Goal: Use online tool/utility

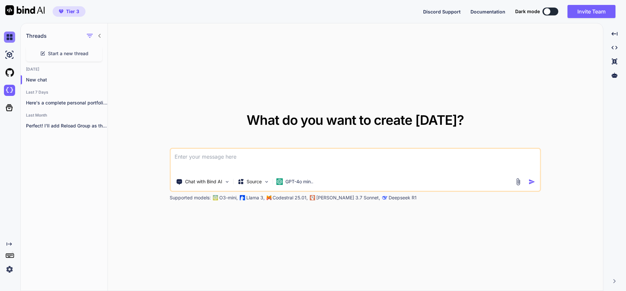
click at [8, 39] on img at bounding box center [9, 37] width 11 height 11
type textarea "x"
click at [8, 88] on img at bounding box center [9, 90] width 11 height 11
click at [6, 242] on icon "Created with Pixso." at bounding box center [8, 243] width 8 height 5
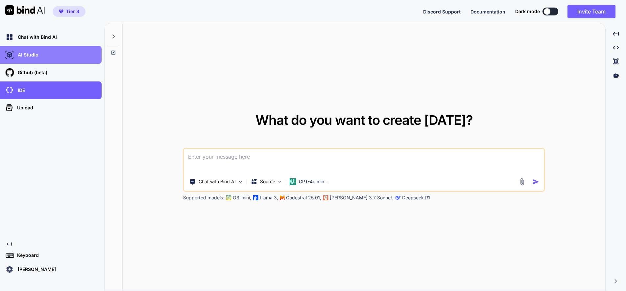
click at [28, 54] on p "AI Studio" at bounding box center [26, 55] width 23 height 7
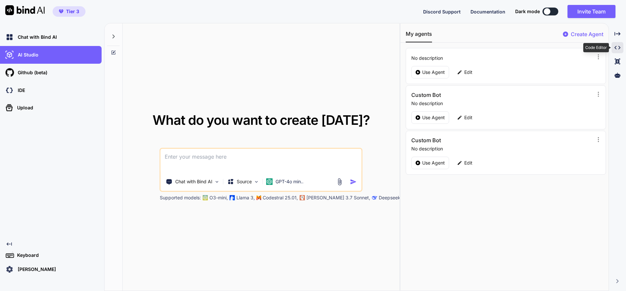
click at [617, 47] on icon "Created with Pixso." at bounding box center [617, 48] width 6 height 6
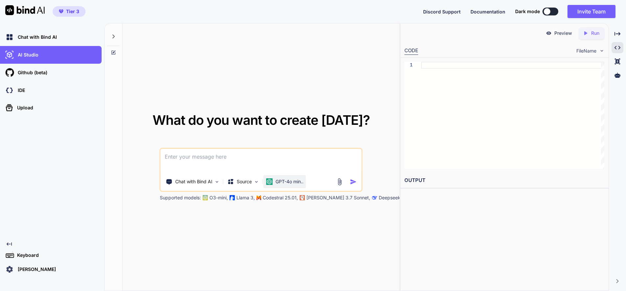
click at [276, 180] on p "GPT-4o min.." at bounding box center [289, 181] width 28 height 7
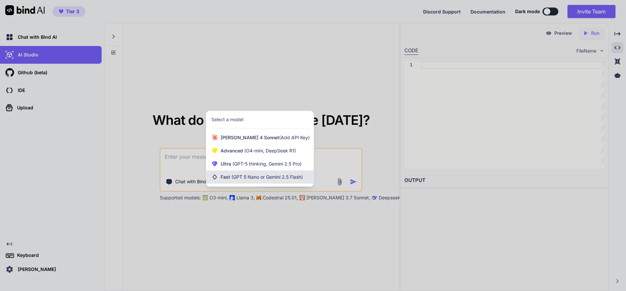
click at [239, 177] on span "(GPT 5 Nano or Gemini 2.5 Flash)" at bounding box center [266, 177] width 71 height 6
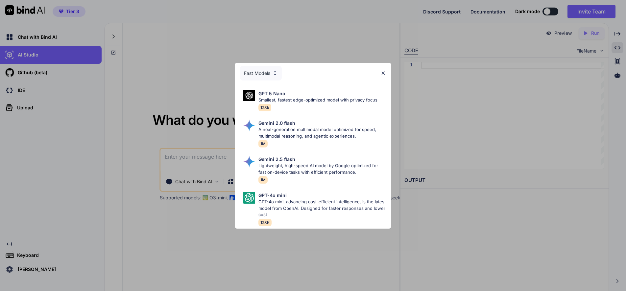
click at [261, 68] on div "Fast Models" at bounding box center [261, 73] width 42 height 14
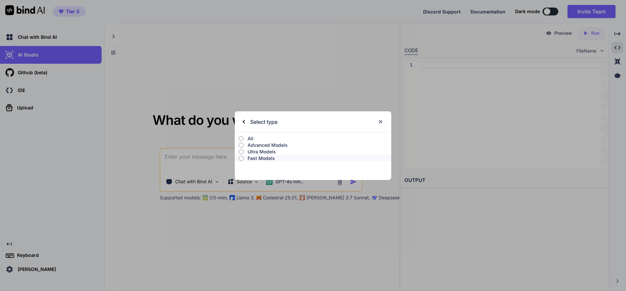
click at [257, 145] on p "Advanced Models" at bounding box center [319, 145] width 144 height 7
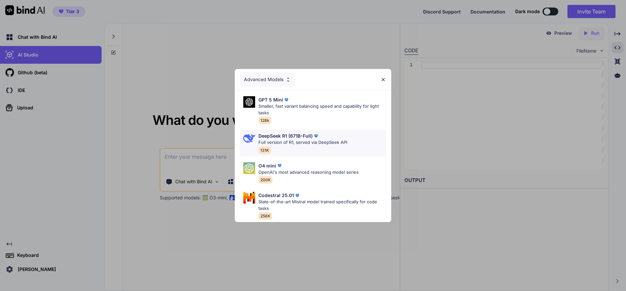
click at [286, 139] on p "Full version of R1, served via DeepSeek API" at bounding box center [302, 142] width 89 height 7
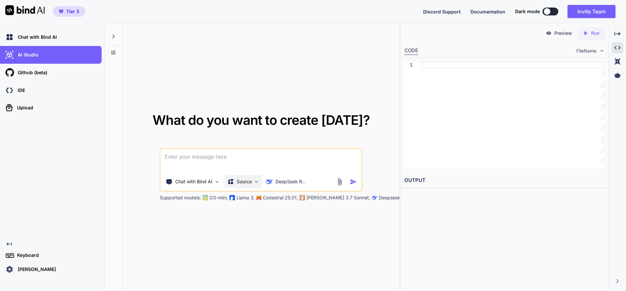
click at [252, 181] on div "Source" at bounding box center [243, 181] width 37 height 13
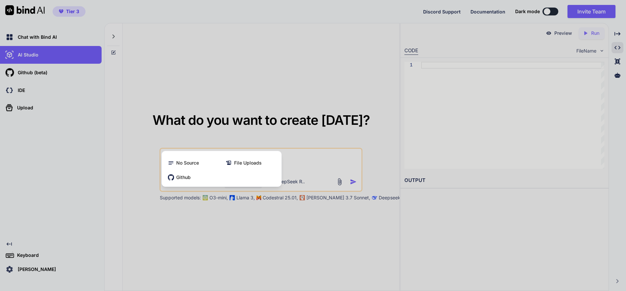
click at [248, 160] on span "File Uploads" at bounding box center [248, 163] width 28 height 7
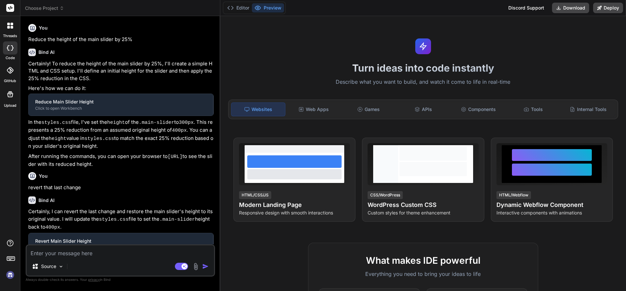
scroll to position [33, 0]
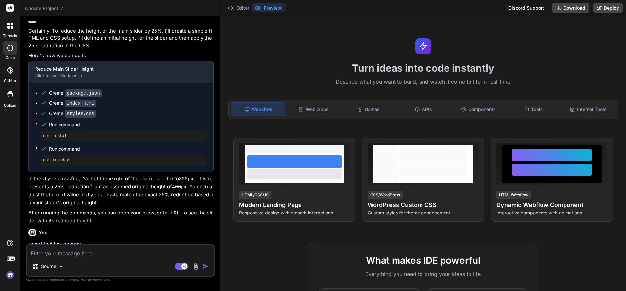
click at [58, 8] on span "Choose Project" at bounding box center [44, 8] width 39 height 7
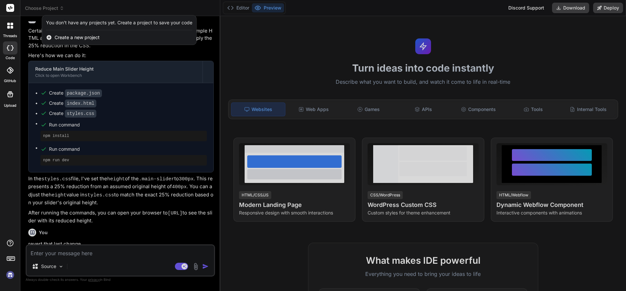
click at [71, 36] on span "Create a new project" at bounding box center [77, 37] width 45 height 7
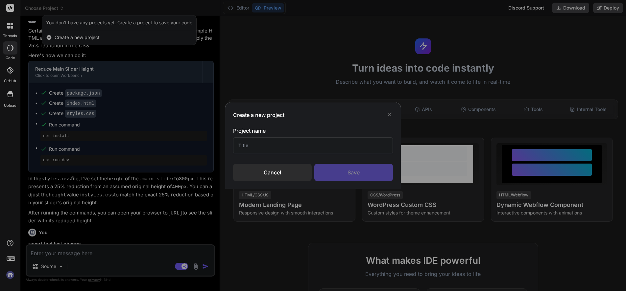
click at [262, 145] on input "text" at bounding box center [312, 145] width 159 height 16
click at [388, 113] on icon at bounding box center [389, 114] width 7 height 7
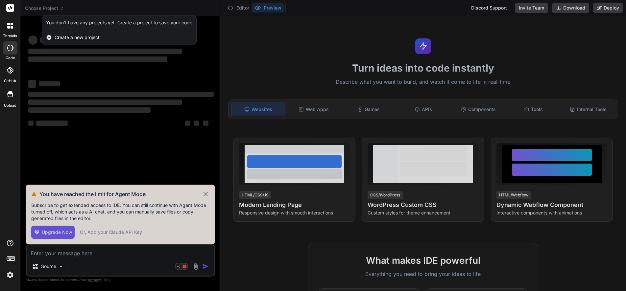
scroll to position [0, 0]
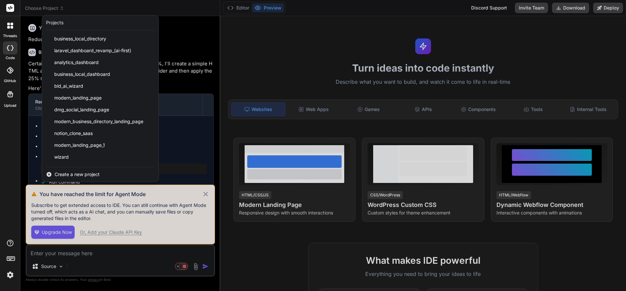
click at [205, 193] on div at bounding box center [313, 145] width 626 height 291
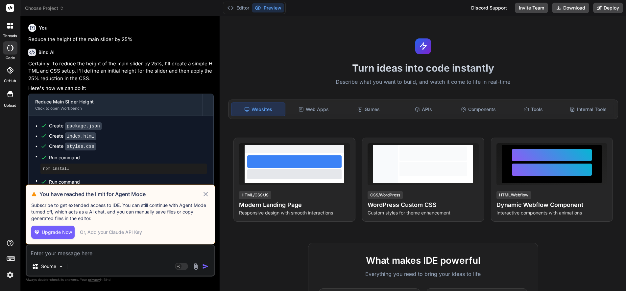
click at [207, 195] on icon at bounding box center [205, 194] width 4 height 4
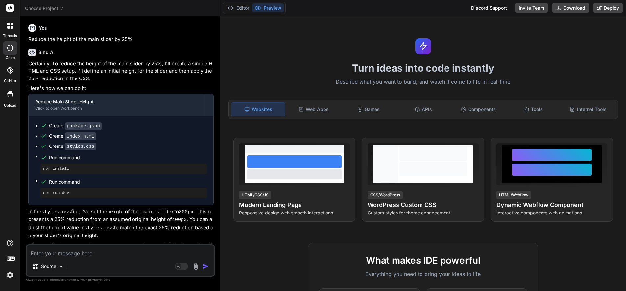
click at [51, 9] on span "Choose Project" at bounding box center [44, 8] width 39 height 7
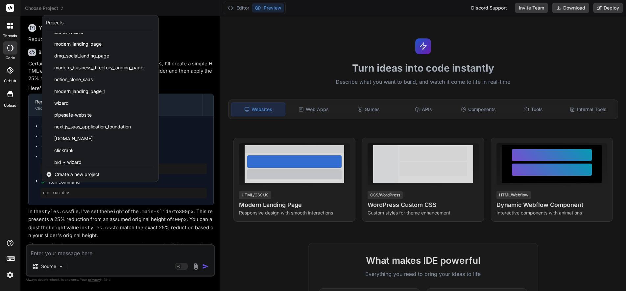
scroll to position [50, 0]
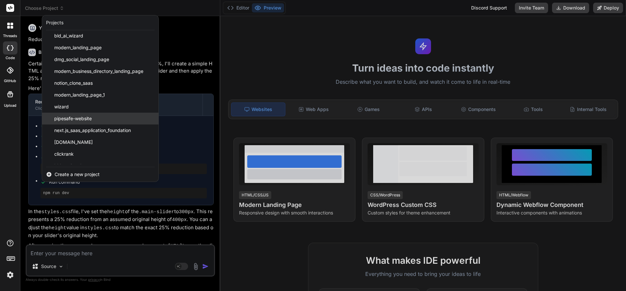
click at [64, 117] on span "pipesafe-website" at bounding box center [72, 118] width 37 height 7
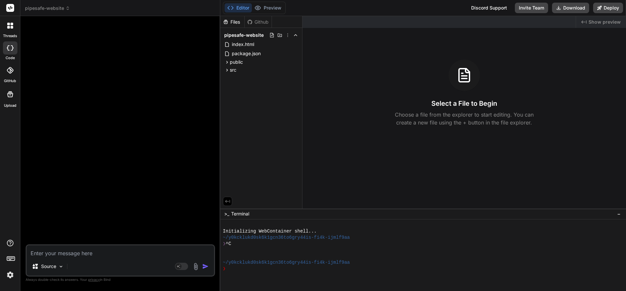
click at [66, 6] on icon at bounding box center [67, 8] width 5 height 5
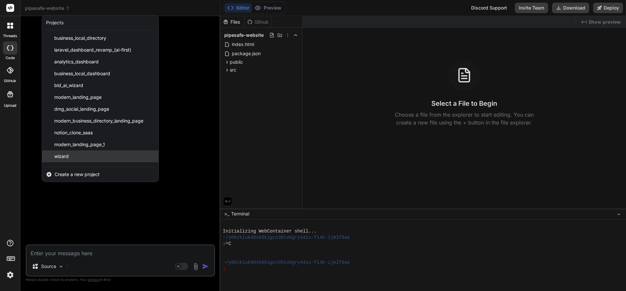
scroll to position [0, 0]
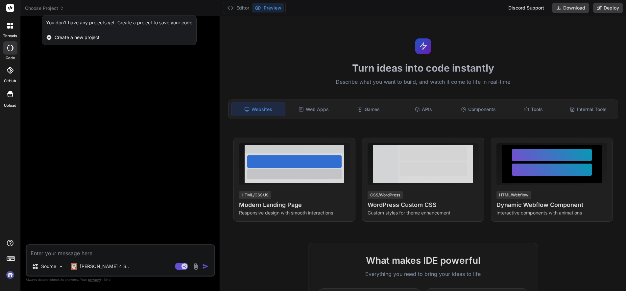
type textarea "x"
